Goal: Check status: Check status

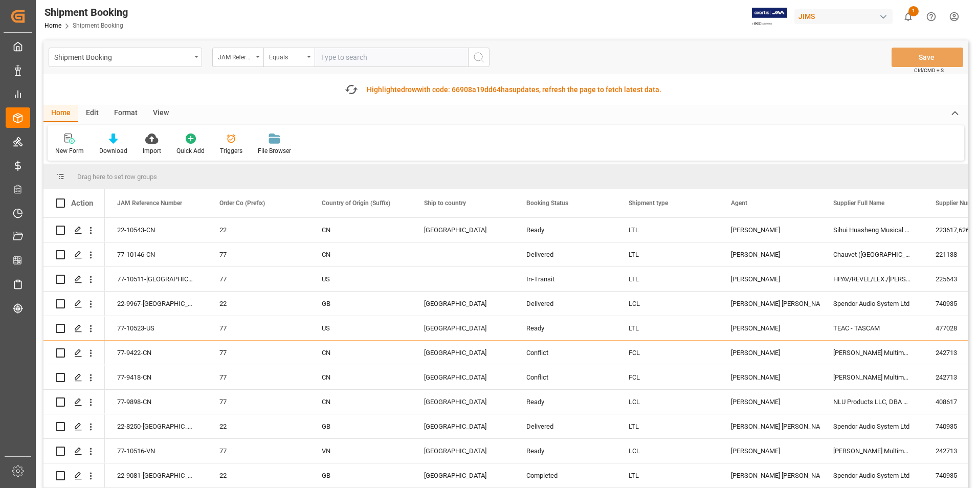
click at [387, 55] on input "text" at bounding box center [391, 57] width 153 height 19
paste input "77-10083-JP"
type input "77-10083-JP"
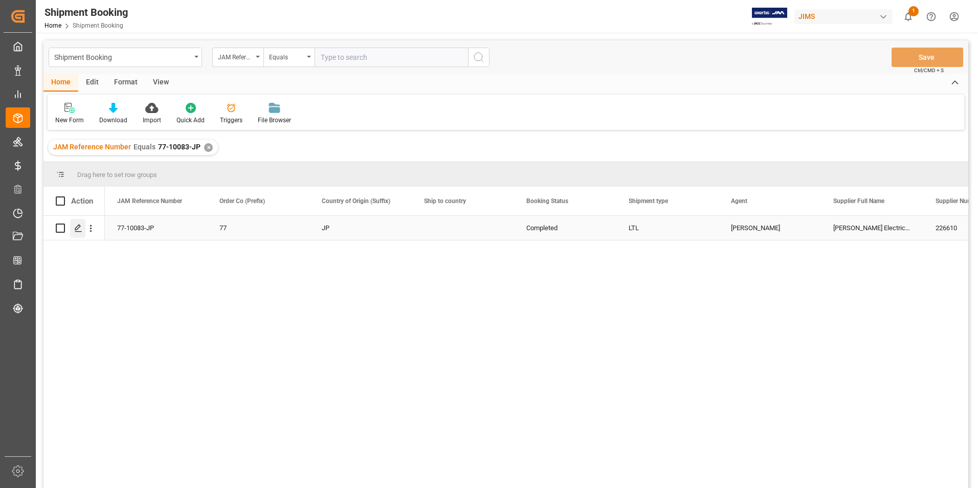
click at [78, 227] on icon "Press SPACE to select this row." at bounding box center [78, 228] width 8 height 8
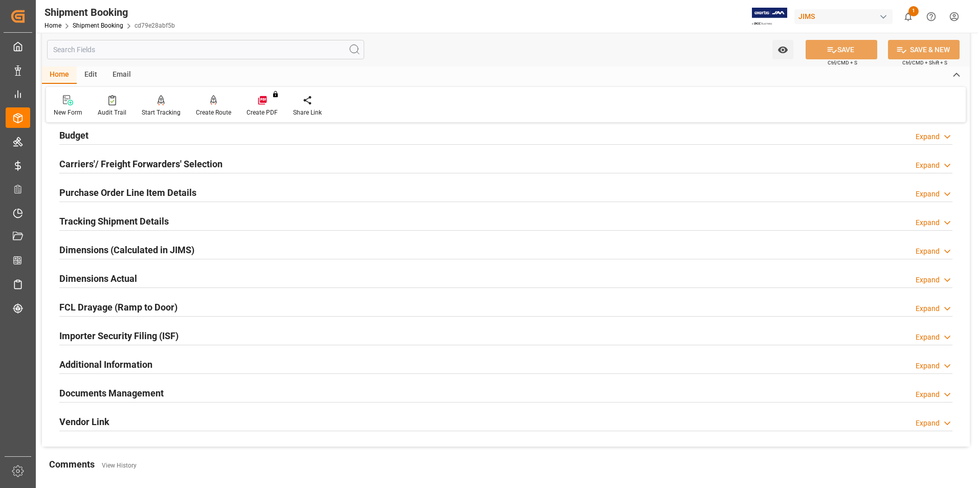
scroll to position [256, 0]
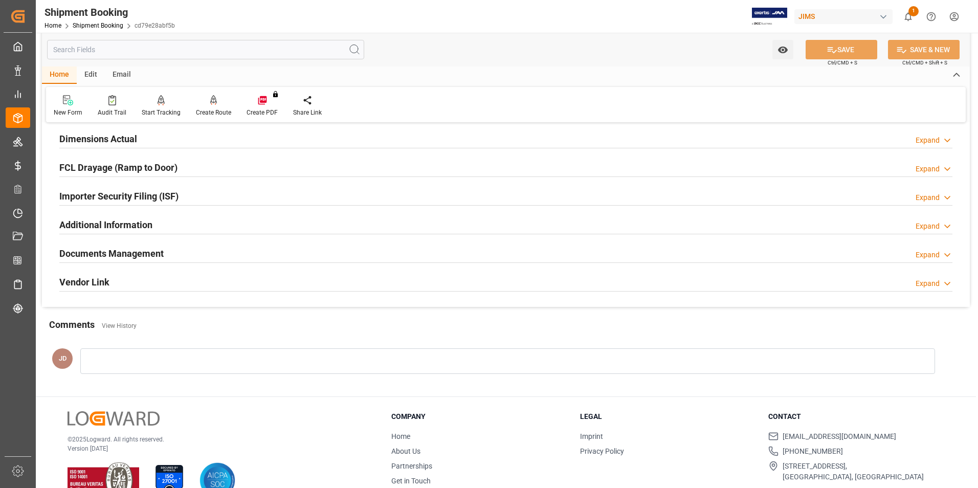
click at [107, 251] on h2 "Documents Management" at bounding box center [111, 254] width 104 height 14
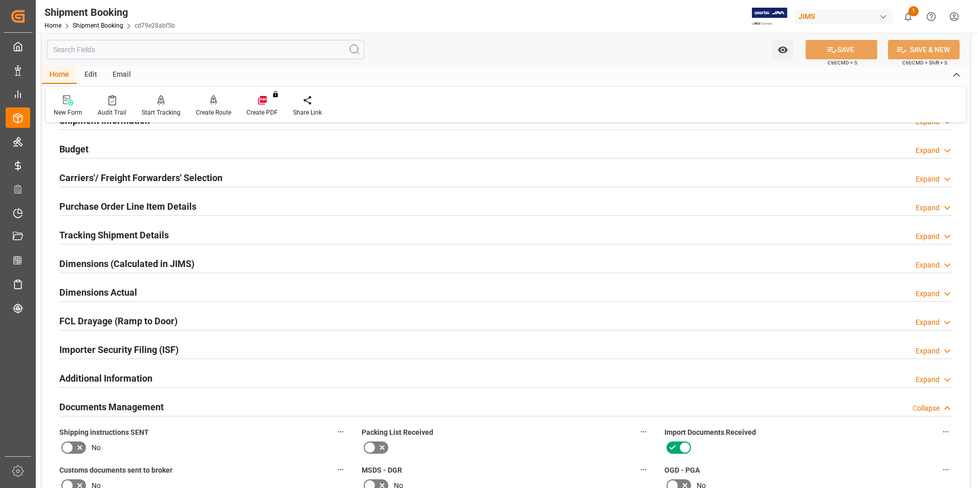
scroll to position [0, 0]
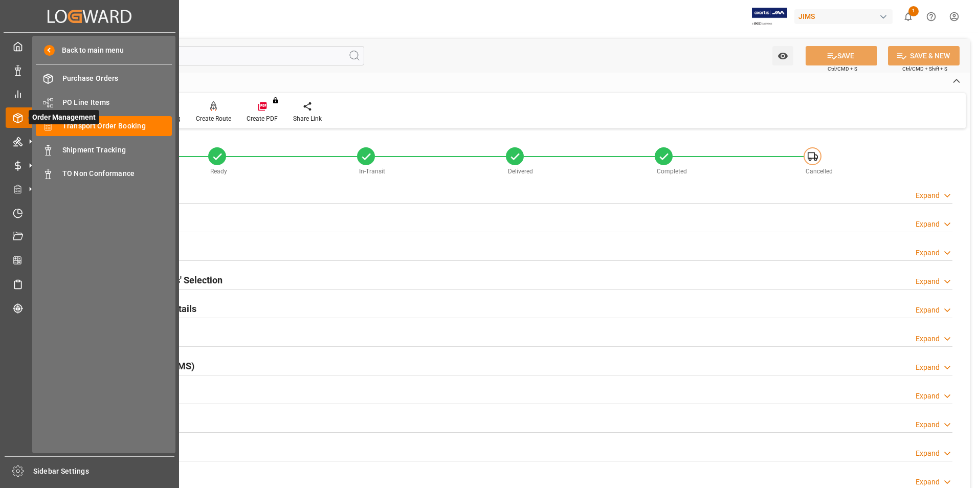
click at [98, 123] on span "Order Management" at bounding box center [64, 117] width 71 height 14
click at [96, 145] on span "Shipment Tracking" at bounding box center [117, 150] width 110 height 11
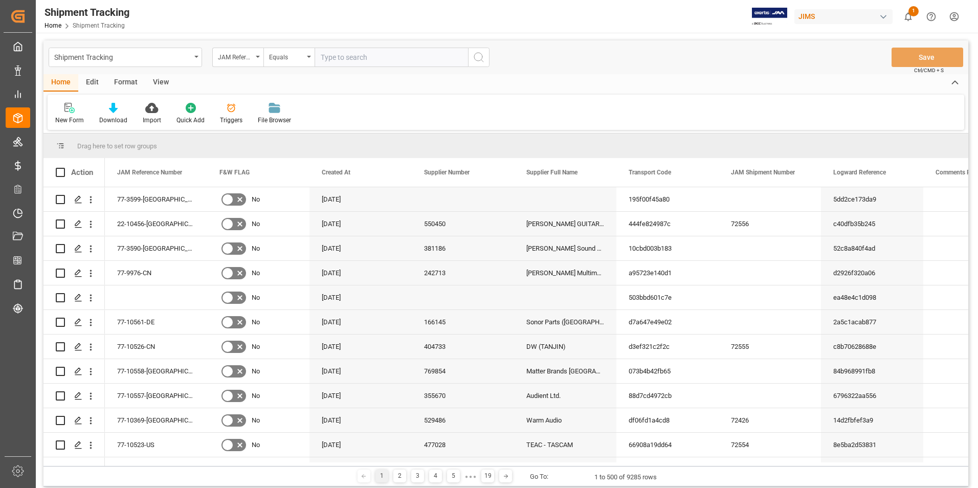
click at [352, 58] on input "text" at bounding box center [391, 57] width 153 height 19
type input "77-10083-JP"
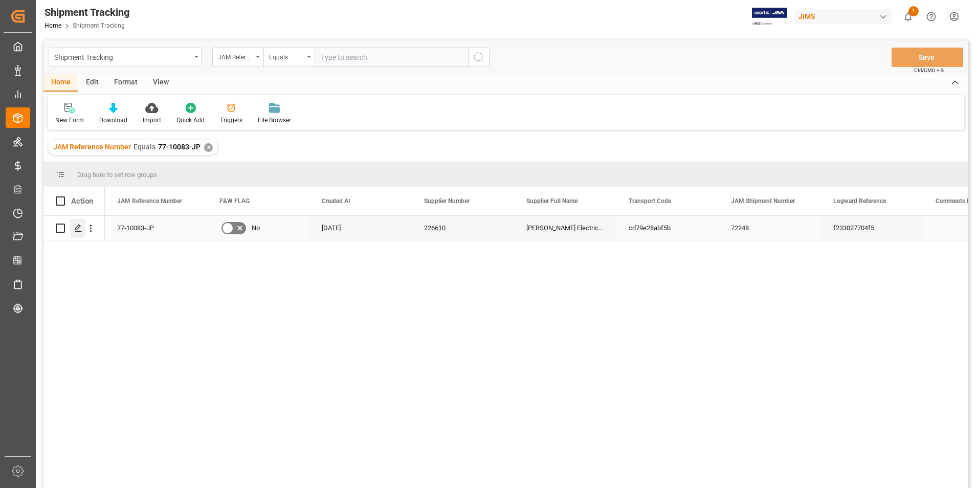
click at [76, 226] on icon "Press SPACE to select this row." at bounding box center [78, 228] width 8 height 8
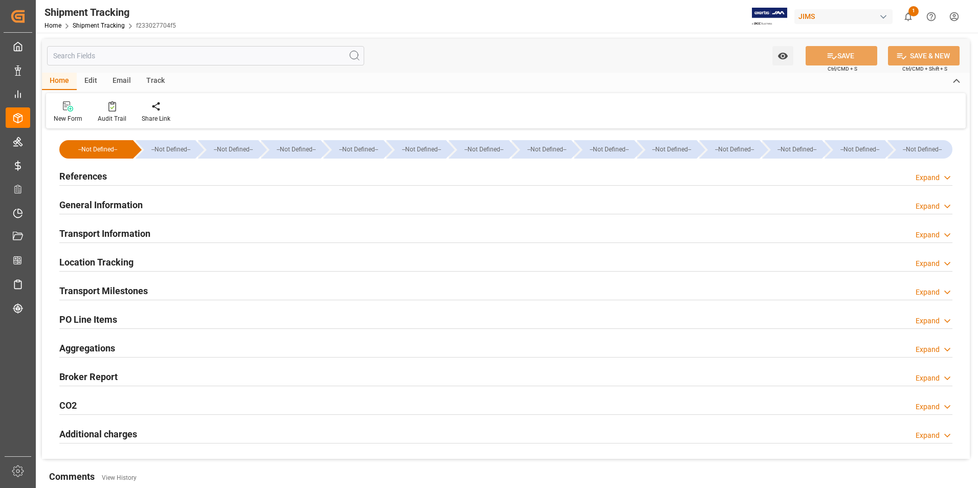
type input "[DATE]"
click at [91, 174] on h2 "References" at bounding box center [83, 176] width 48 height 14
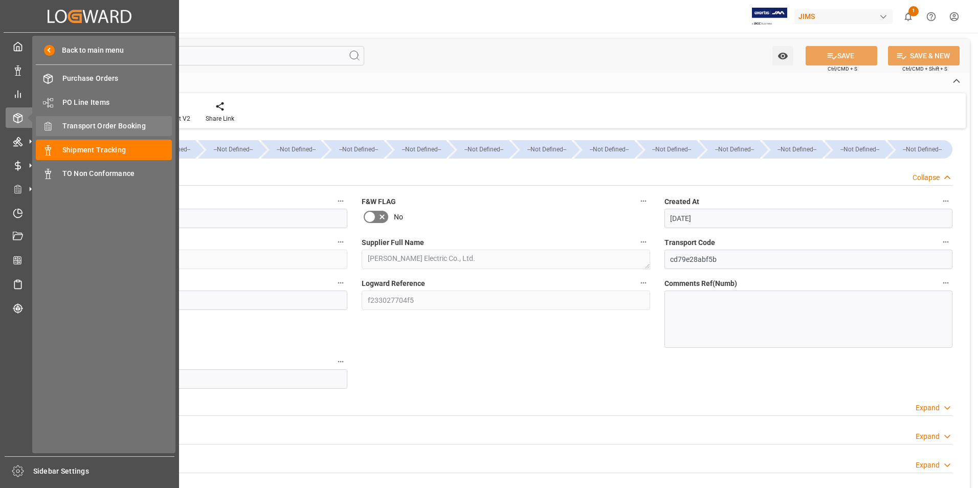
click at [94, 125] on span "Transport Order Booking" at bounding box center [117, 126] width 110 height 11
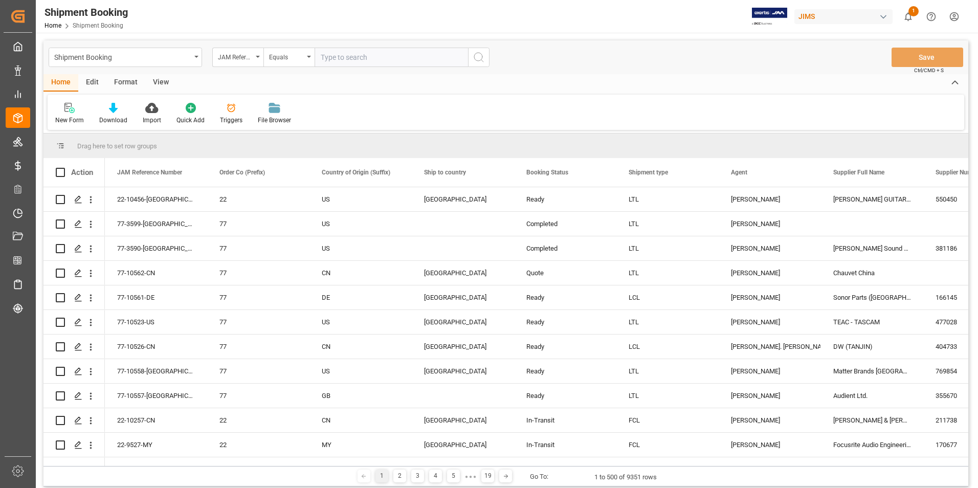
click at [345, 62] on input "text" at bounding box center [391, 57] width 153 height 19
paste input "77-10083-JP"
type input "77-10083-JP"
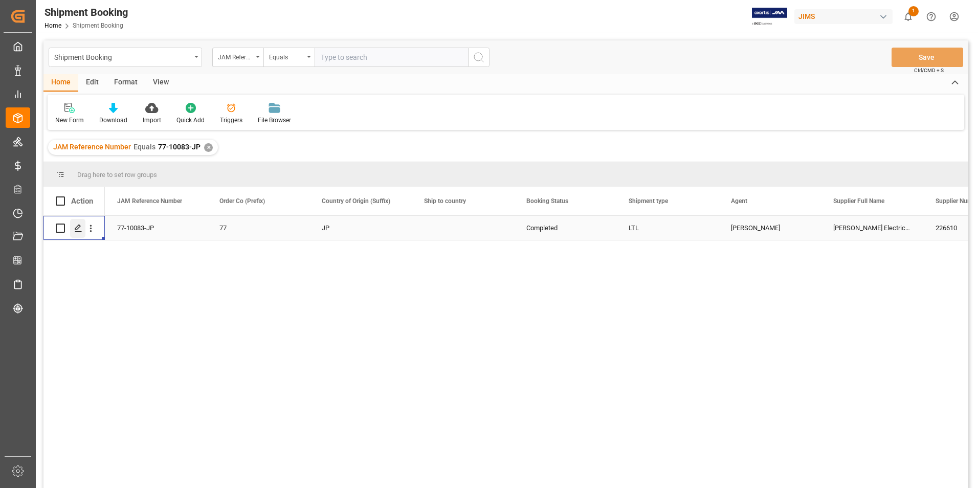
click at [80, 225] on icon "Press SPACE to select this row." at bounding box center [78, 228] width 8 height 8
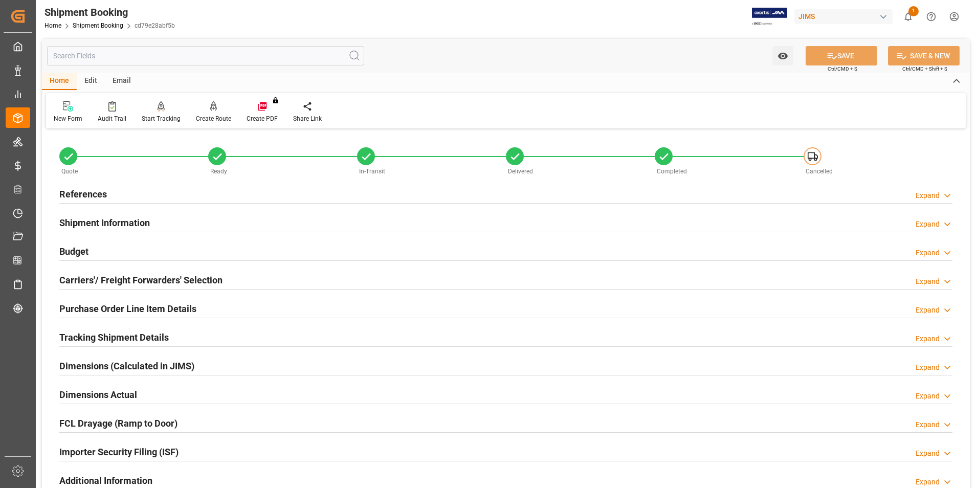
click at [83, 253] on h2 "Budget" at bounding box center [73, 251] width 29 height 14
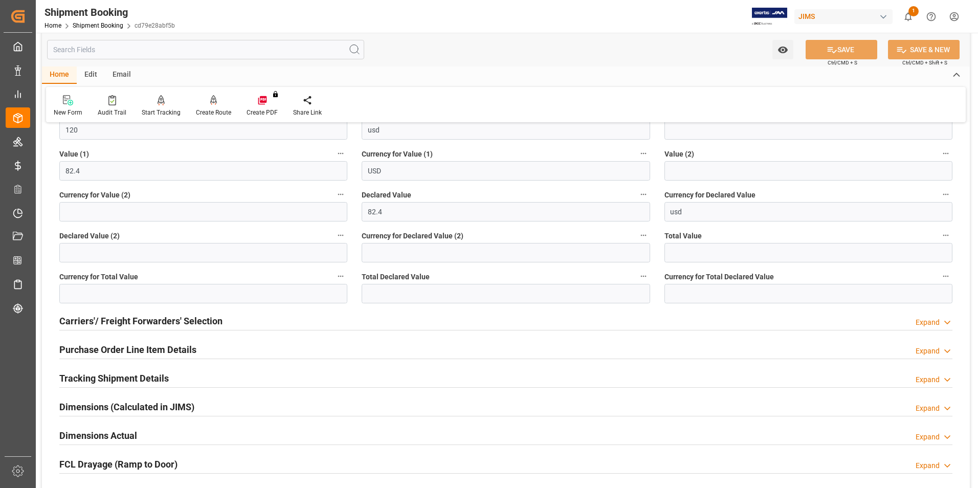
scroll to position [409, 0]
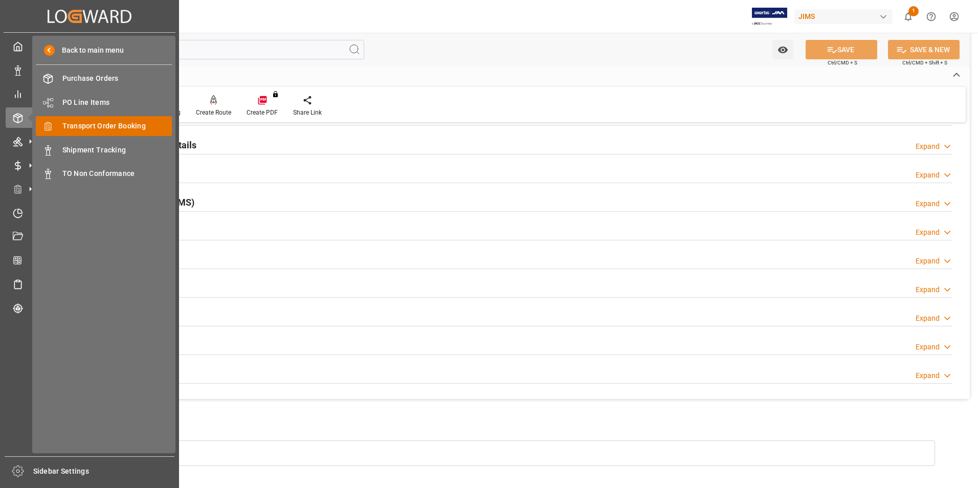
click at [101, 125] on span "Transport Order Booking" at bounding box center [117, 126] width 110 height 11
